Goal: Transaction & Acquisition: Book appointment/travel/reservation

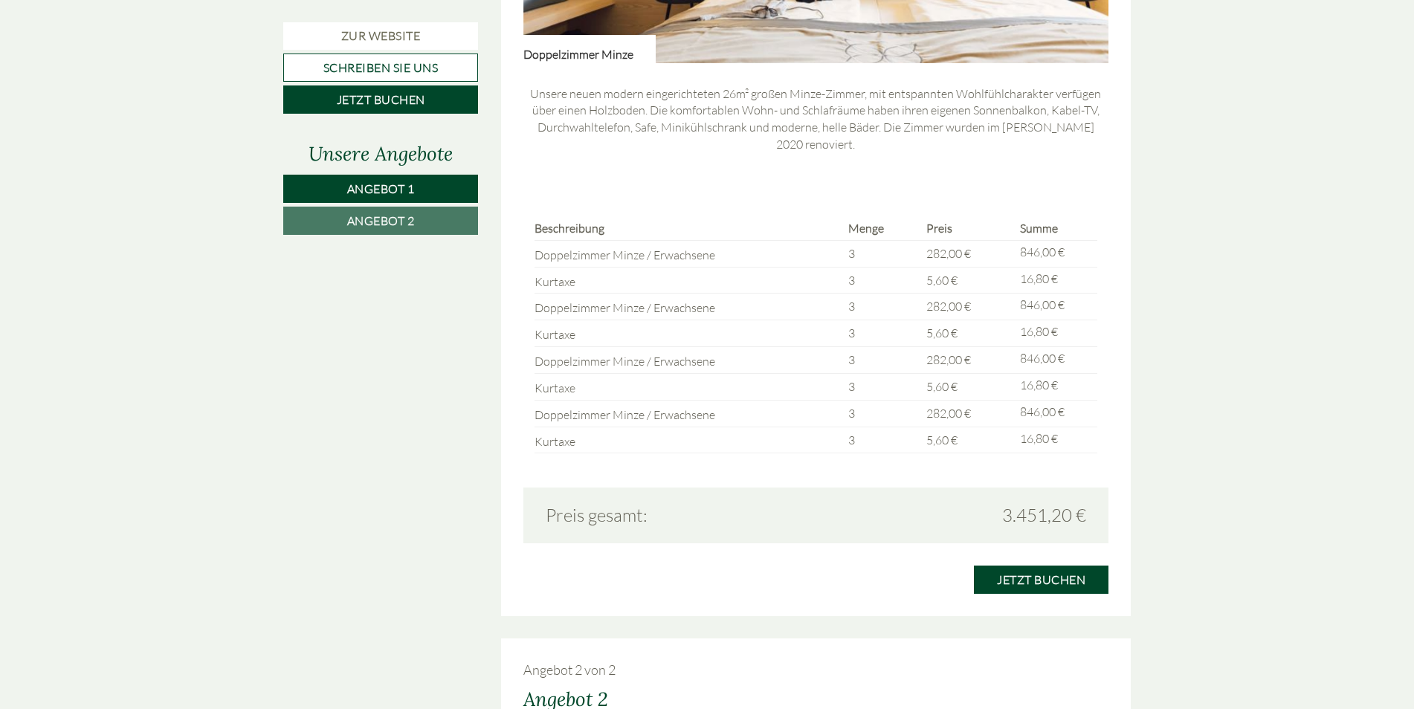
scroll to position [1338, 0]
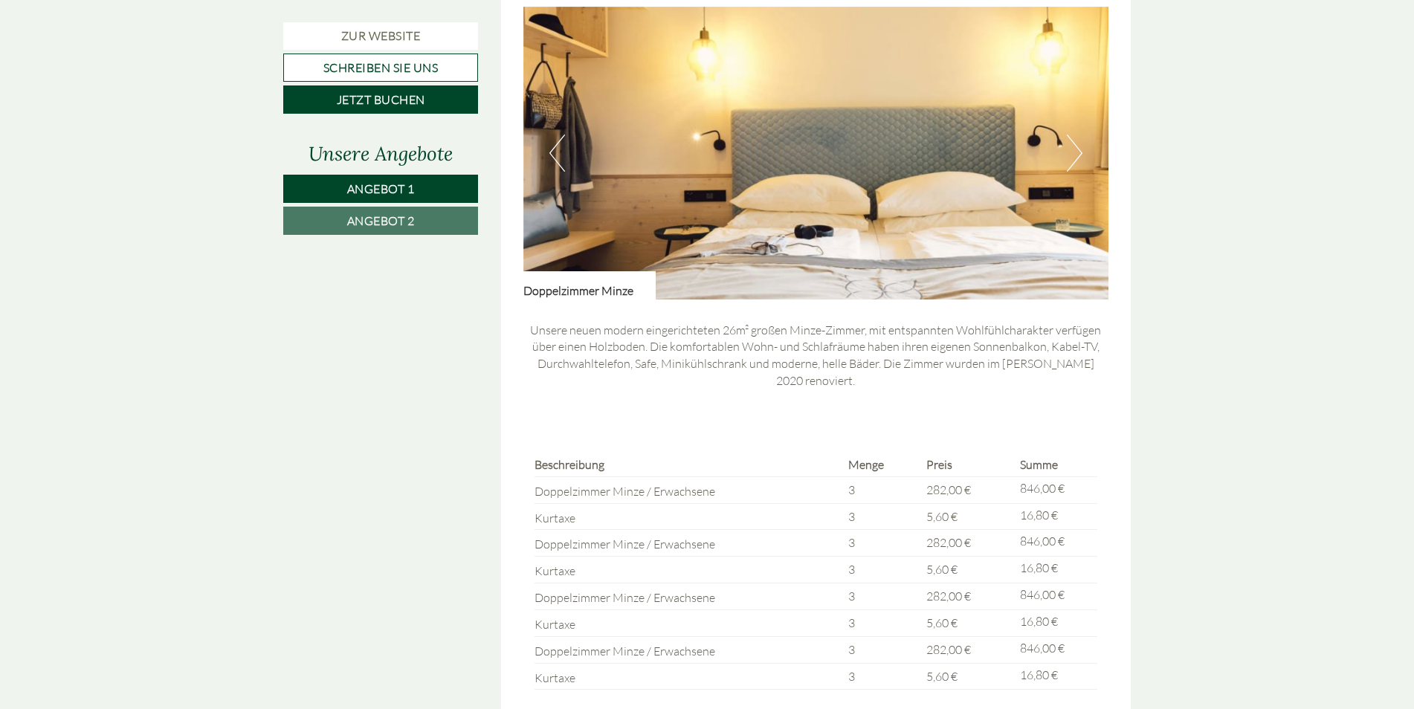
scroll to position [1115, 0]
